Goal: Book appointment/travel/reservation

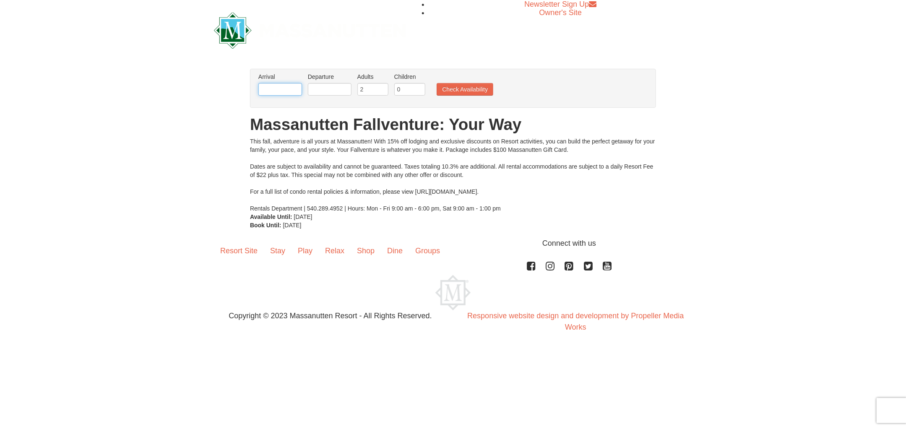
click at [288, 91] on input "text" at bounding box center [280, 89] width 44 height 13
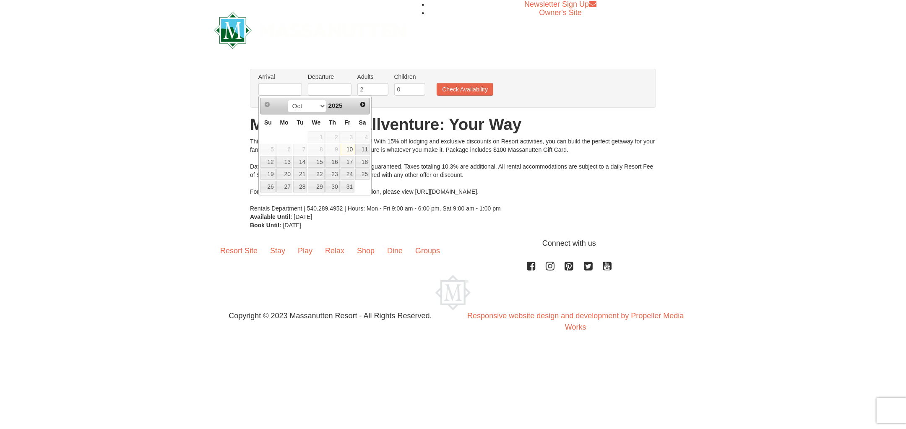
click at [348, 152] on link "10" at bounding box center [348, 150] width 14 height 12
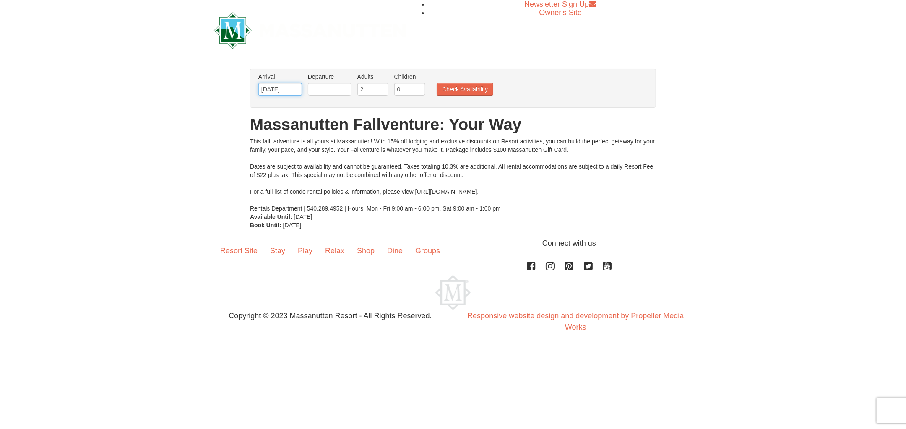
click at [279, 89] on input "[DATE]" at bounding box center [280, 89] width 44 height 13
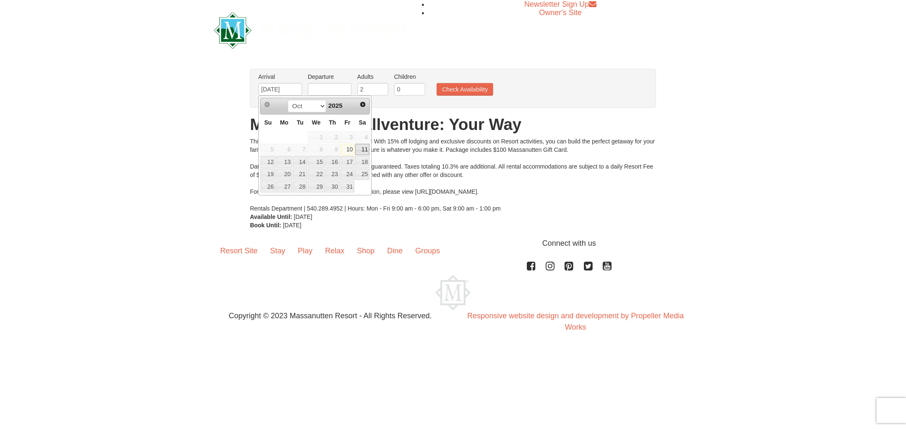
click at [363, 149] on link "11" at bounding box center [362, 150] width 14 height 12
type input "[DATE]"
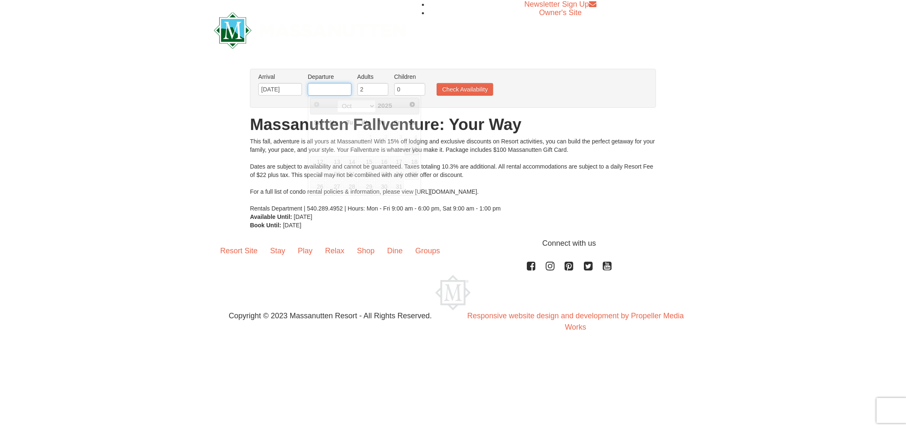
click at [340, 88] on input "text" at bounding box center [330, 89] width 44 height 13
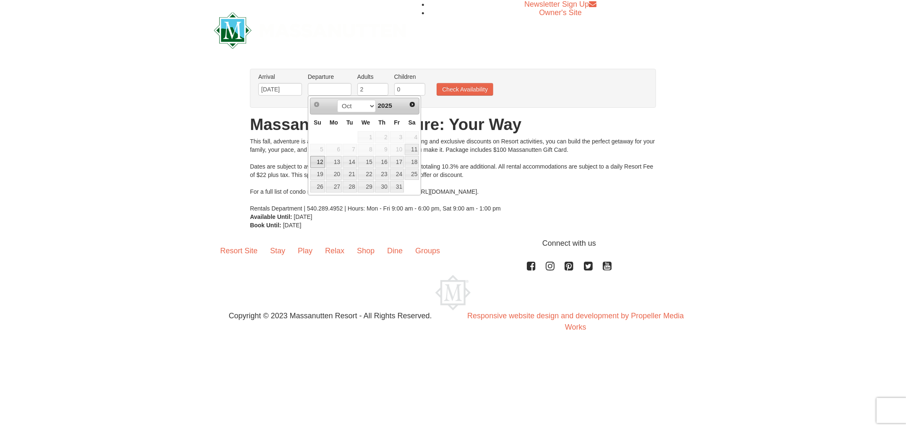
click at [321, 162] on link "12" at bounding box center [317, 162] width 15 height 12
type input "[DATE]"
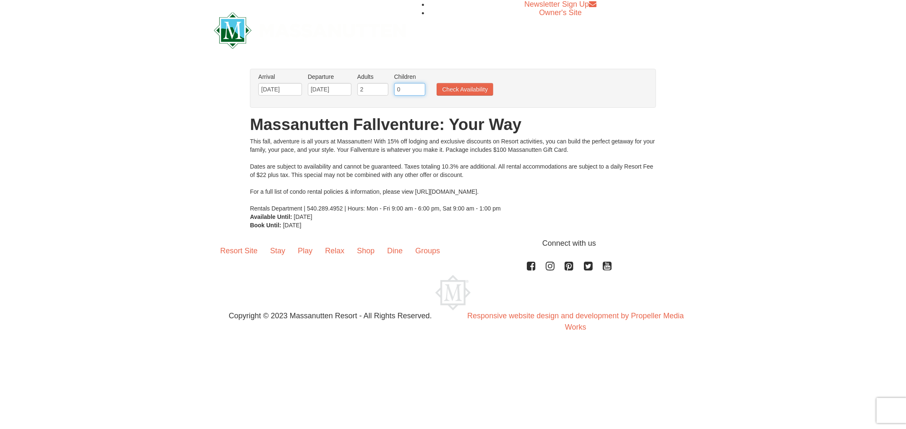
click at [408, 90] on input "0" at bounding box center [409, 89] width 31 height 13
click at [420, 89] on input "1" at bounding box center [409, 89] width 31 height 13
type input "2"
click at [420, 89] on input "2" at bounding box center [409, 89] width 31 height 13
click at [457, 87] on button "Check Availability" at bounding box center [465, 89] width 57 height 13
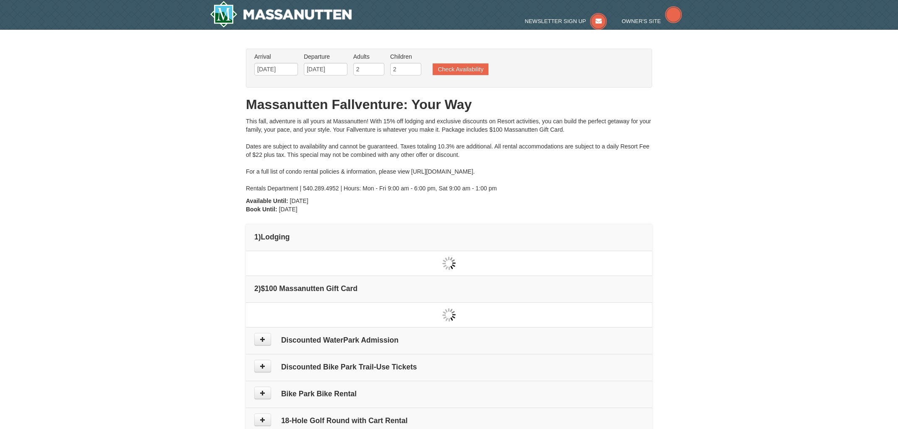
type input "[DATE]"
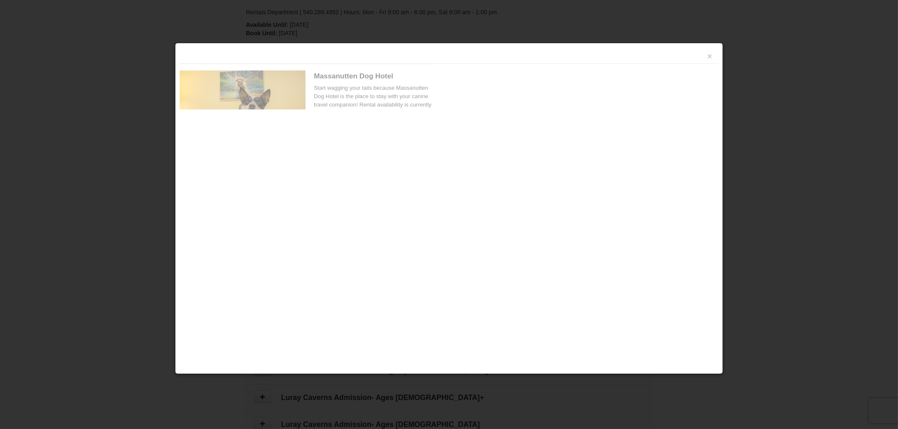
scroll to position [258, 0]
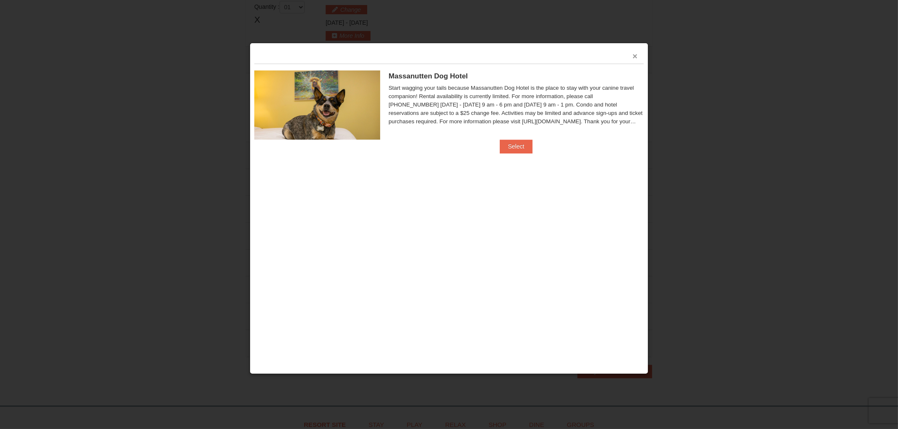
click at [634, 56] on button "×" at bounding box center [634, 56] width 5 height 8
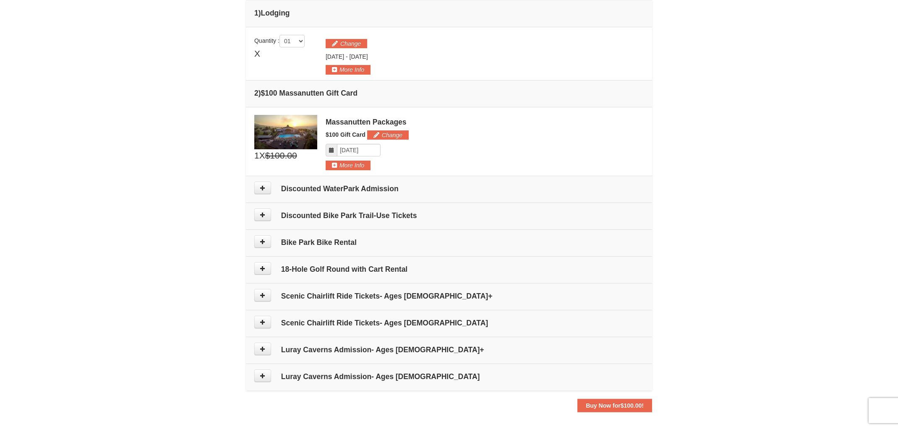
scroll to position [279, 0]
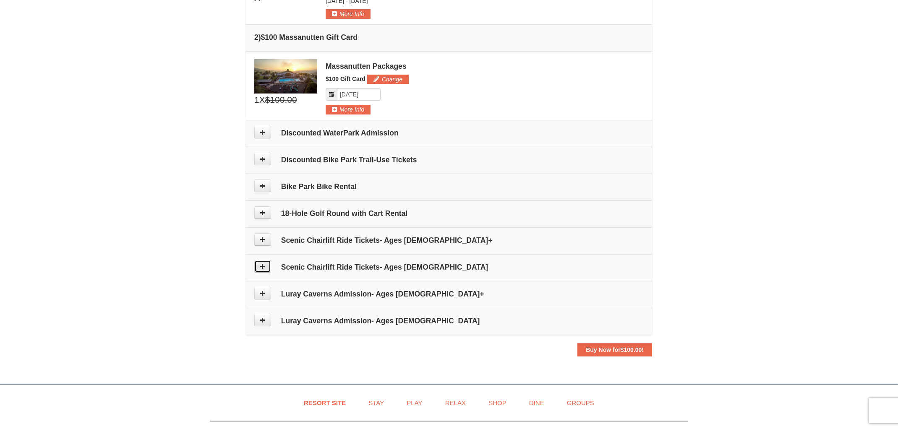
click at [257, 268] on button at bounding box center [262, 266] width 17 height 13
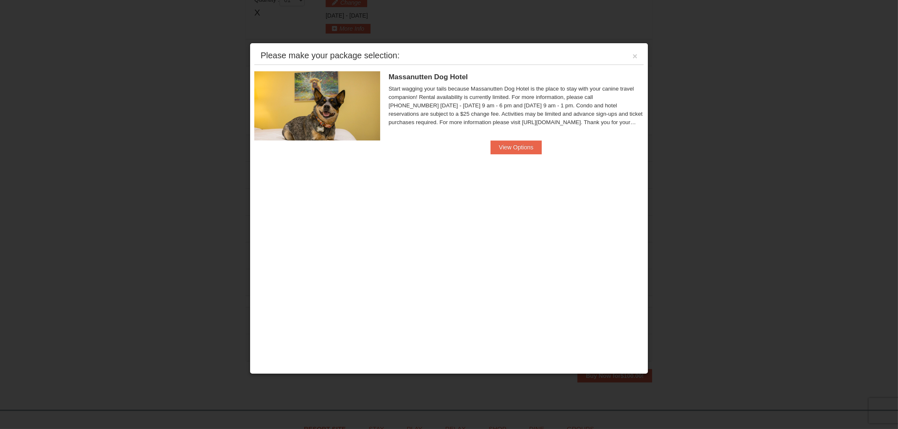
scroll to position [258, 0]
click at [635, 57] on button "×" at bounding box center [634, 56] width 5 height 8
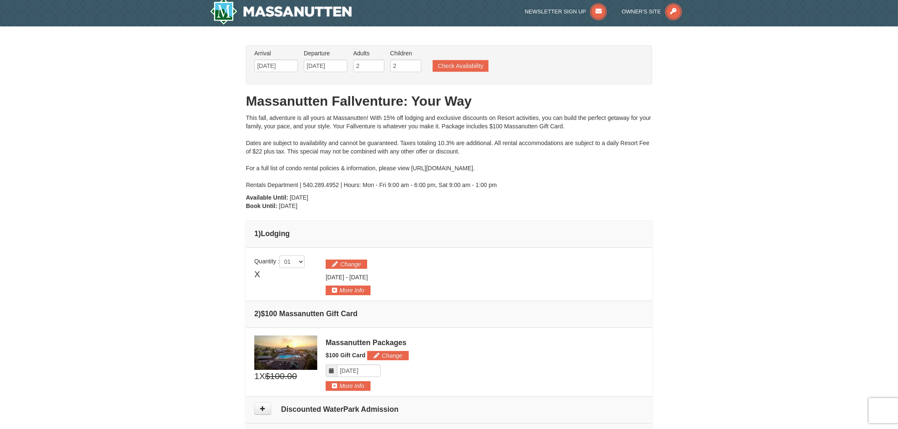
scroll to position [0, 0]
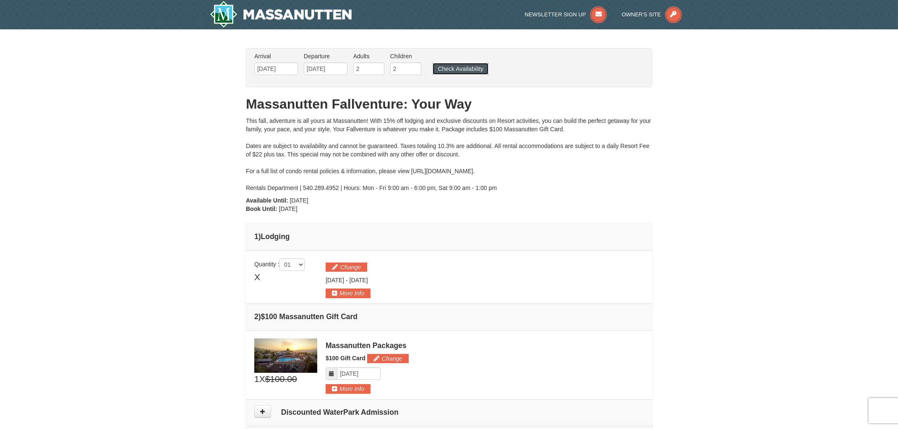
click at [470, 68] on button "Check Availability" at bounding box center [461, 69] width 56 height 12
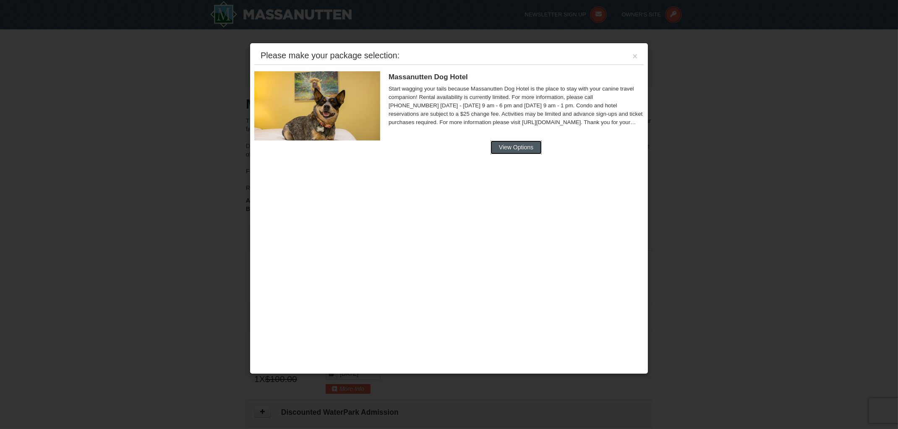
click at [521, 147] on button "View Options" at bounding box center [515, 147] width 51 height 13
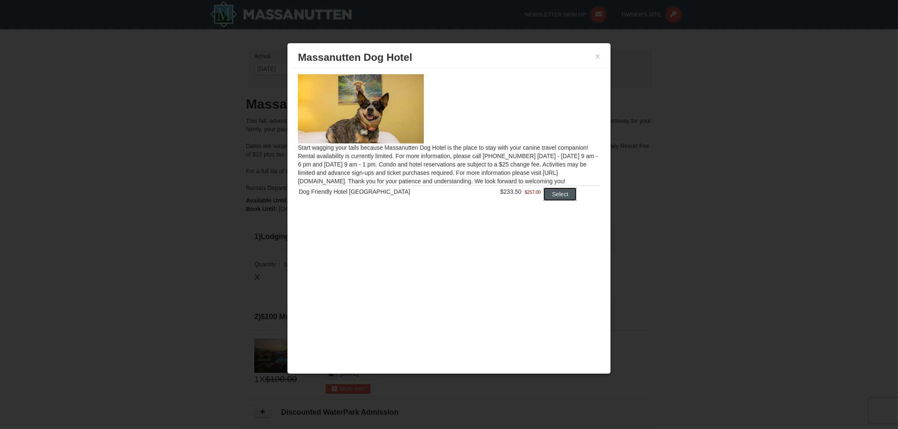
click at [547, 194] on button "Select" at bounding box center [559, 194] width 33 height 13
